Goal: Task Accomplishment & Management: Complete application form

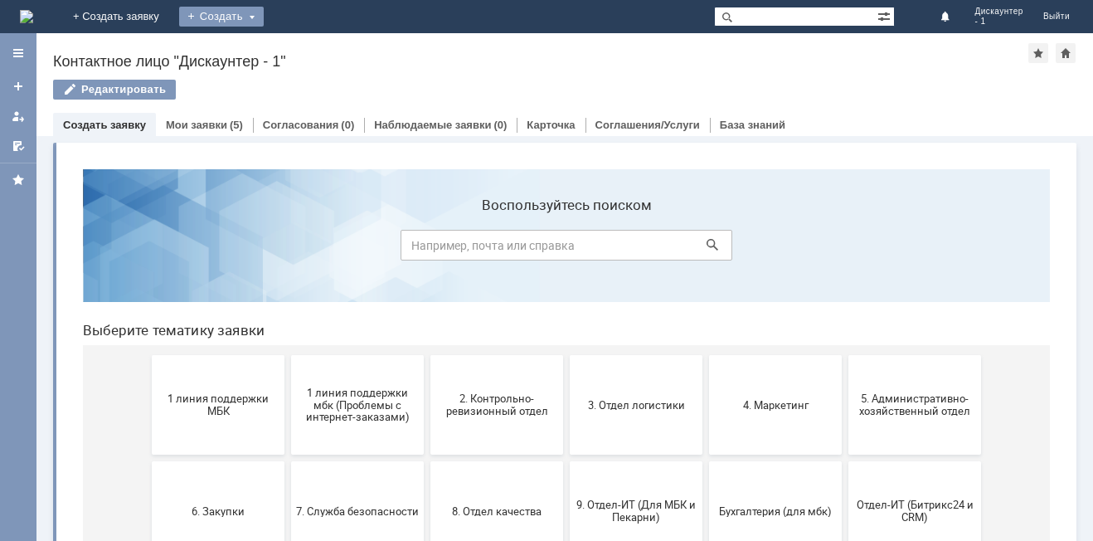
click at [264, 14] on div "Создать" at bounding box center [221, 17] width 85 height 20
click at [308, 50] on link "Заявка" at bounding box center [245, 50] width 126 height 20
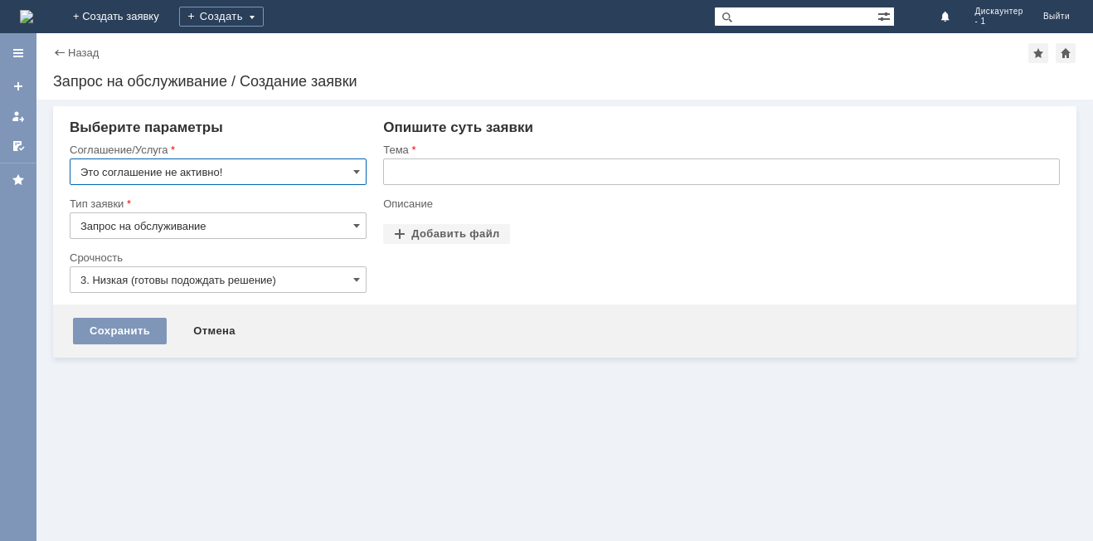
click at [225, 167] on input "Это соглашение не активно!" at bounding box center [218, 171] width 297 height 27
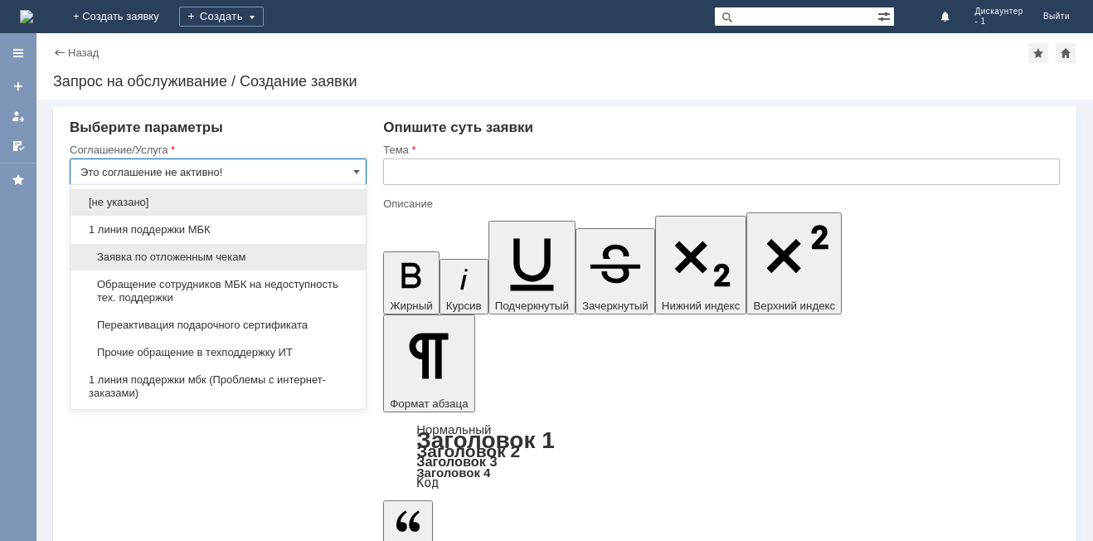
click at [184, 250] on span "Заявка по отложенным чекам" at bounding box center [217, 256] width 275 height 13
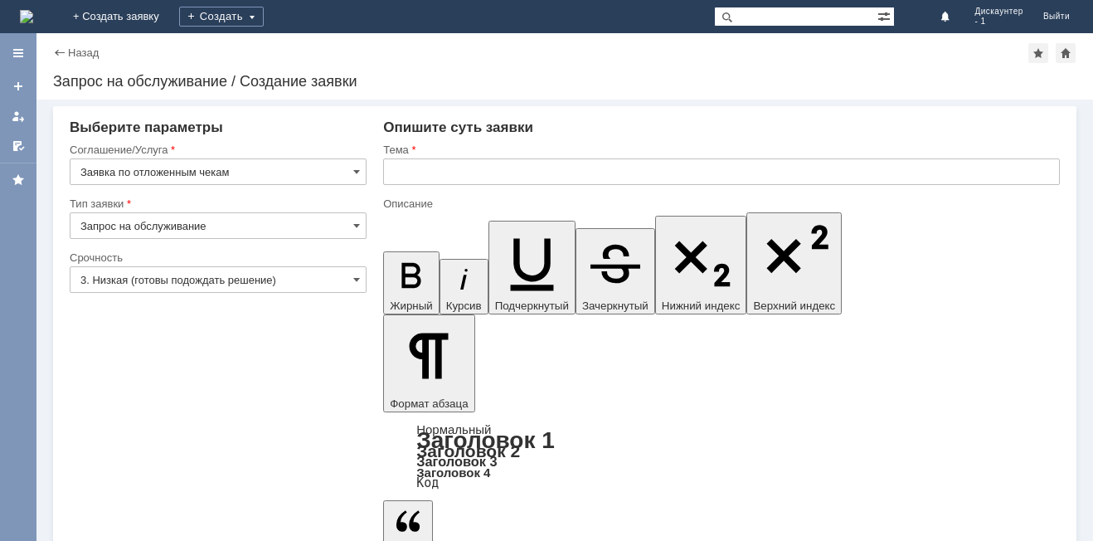
type input "Заявка по отложенным чекам"
click at [187, 228] on input "Запрос на обслуживание" at bounding box center [218, 225] width 297 height 27
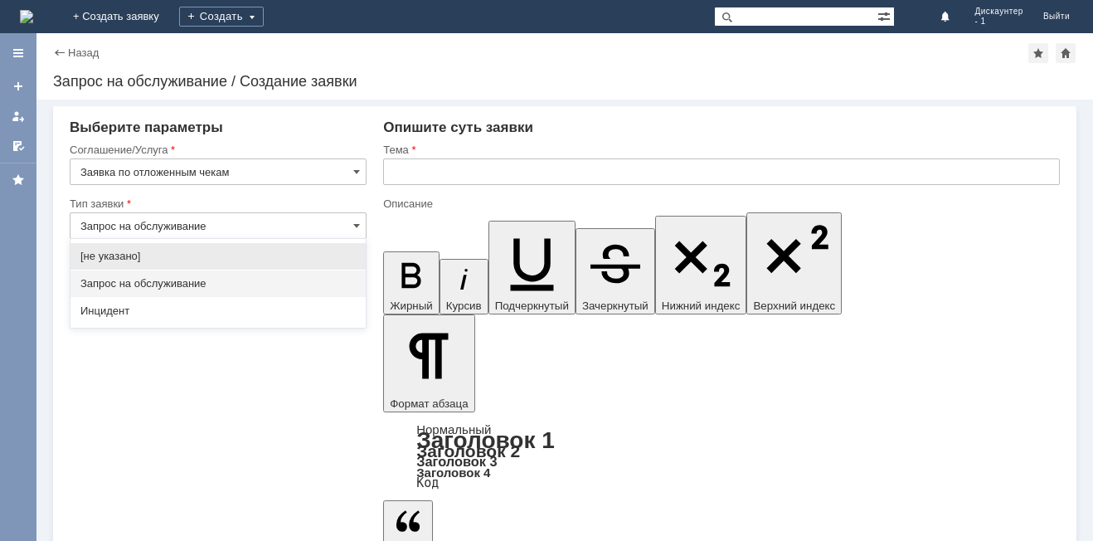
click at [246, 226] on input "Запрос на обслуживание" at bounding box center [218, 225] width 297 height 27
click at [355, 225] on span at bounding box center [356, 225] width 7 height 13
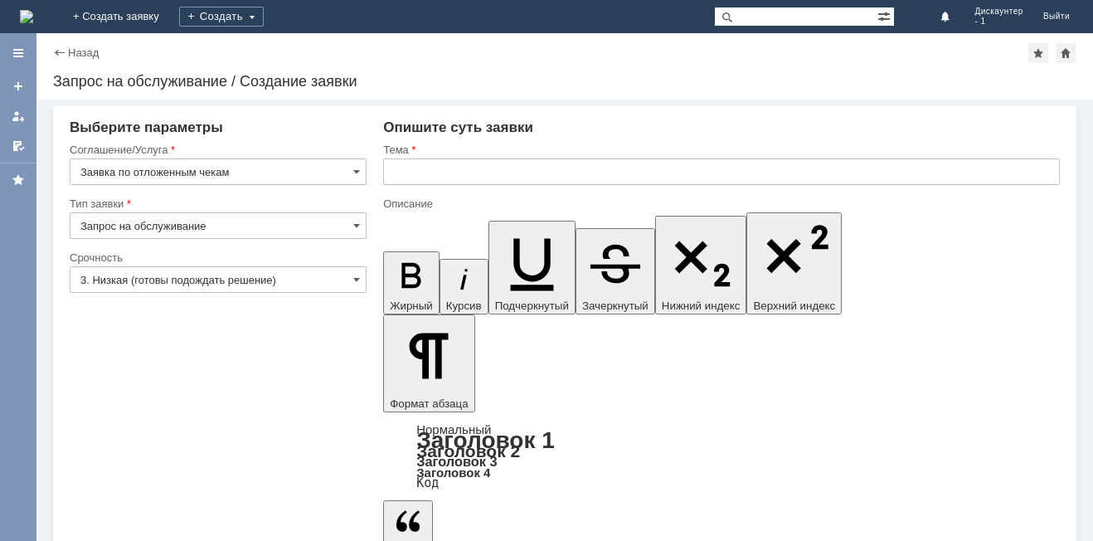
click at [356, 224] on span at bounding box center [356, 225] width 7 height 13
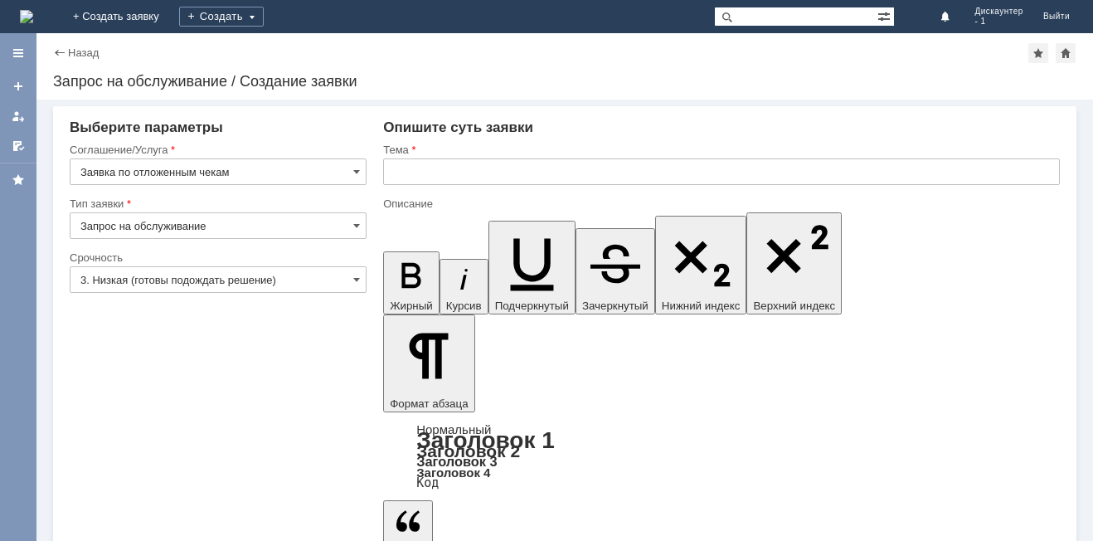
type input "Запрос на обслуживание"
click at [352, 283] on input "3. Низкая (готовы подождать решение)" at bounding box center [218, 279] width 297 height 27
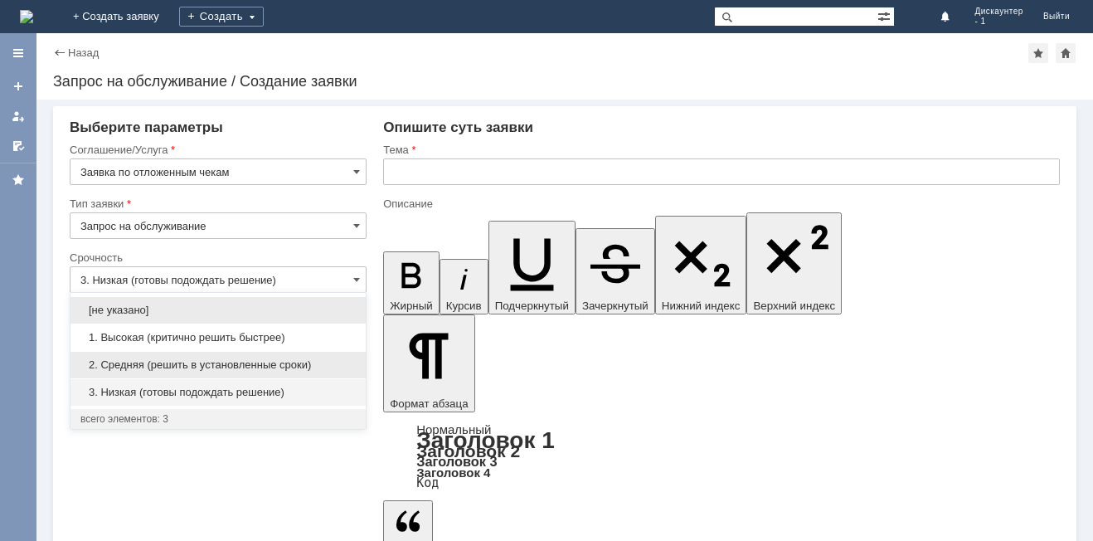
click at [189, 359] on span "2. Средняя (решить в установленные сроки)" at bounding box center [217, 364] width 275 height 13
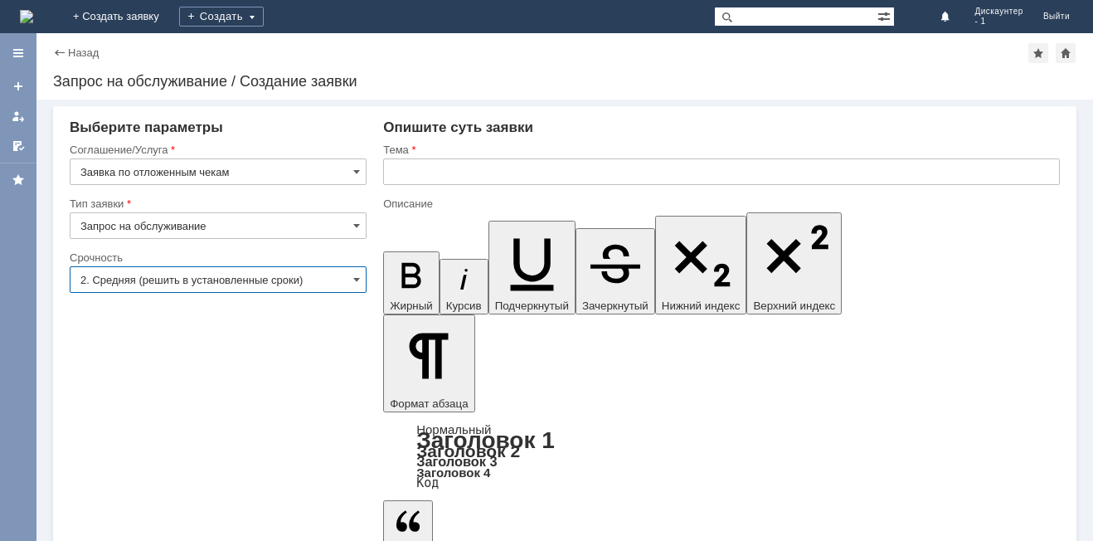
type input "2. Средняя (решить в установленные сроки)"
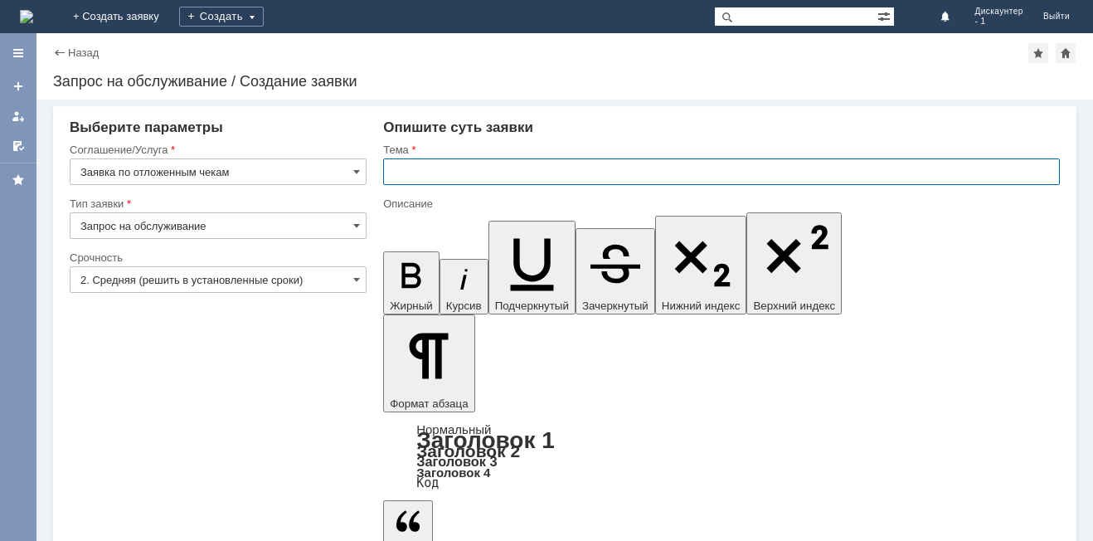
click at [502, 167] on input "text" at bounding box center [721, 171] width 677 height 27
type input "п"
type input "прошу удалить отложенные чеки"
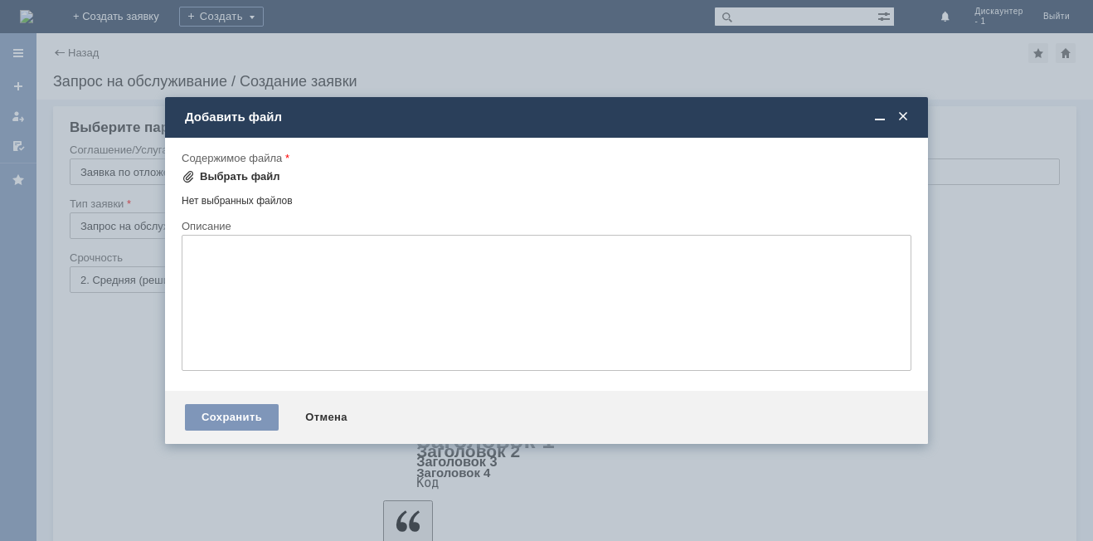
click at [255, 177] on div "Выбрать файл" at bounding box center [240, 176] width 80 height 13
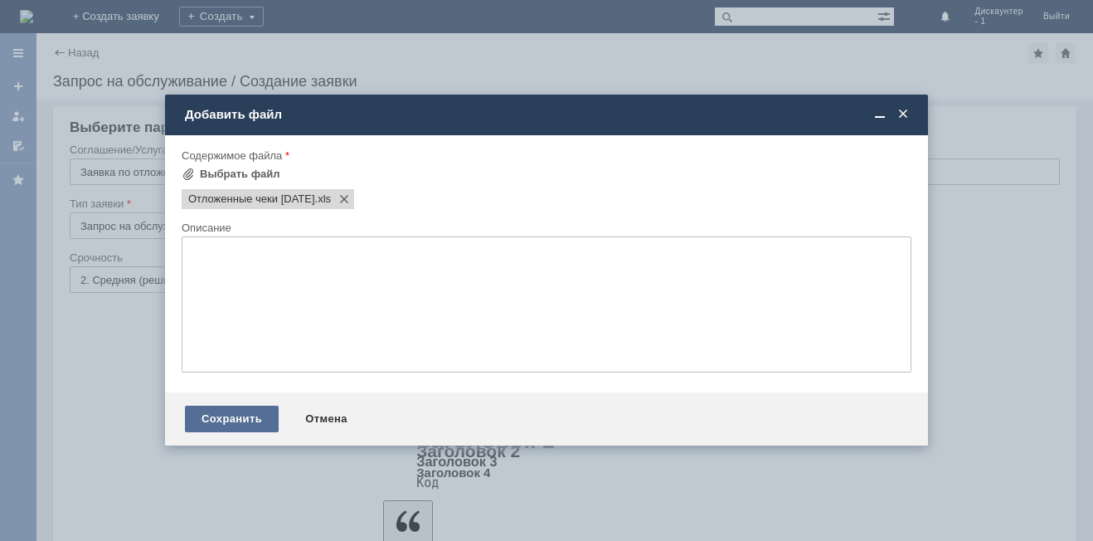
click at [211, 417] on div "Сохранить" at bounding box center [232, 418] width 94 height 27
